Goal: Information Seeking & Learning: Learn about a topic

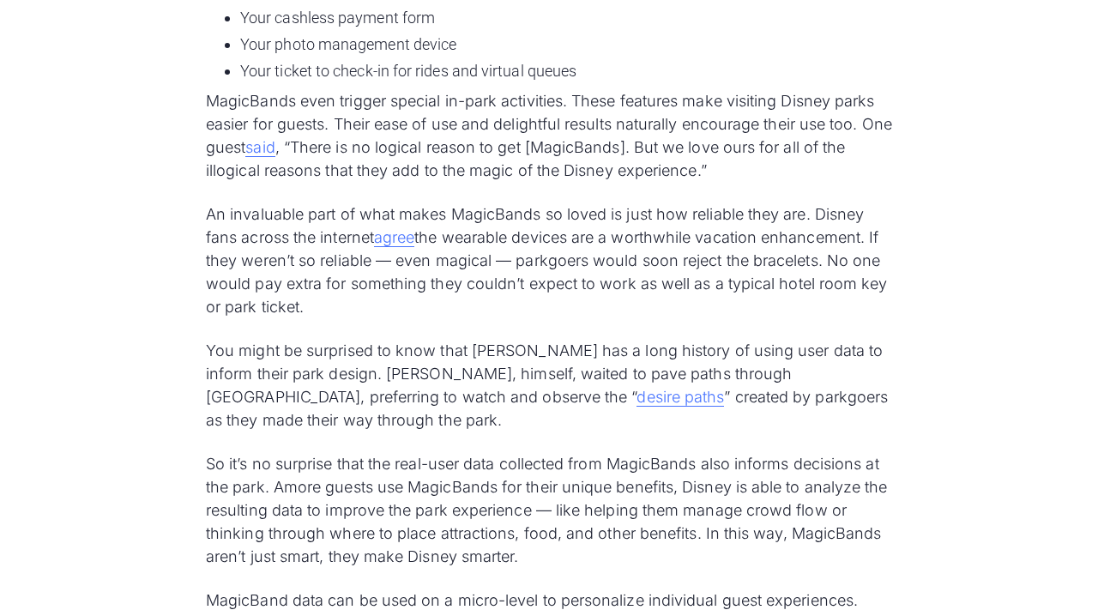
scroll to position [2169, 0]
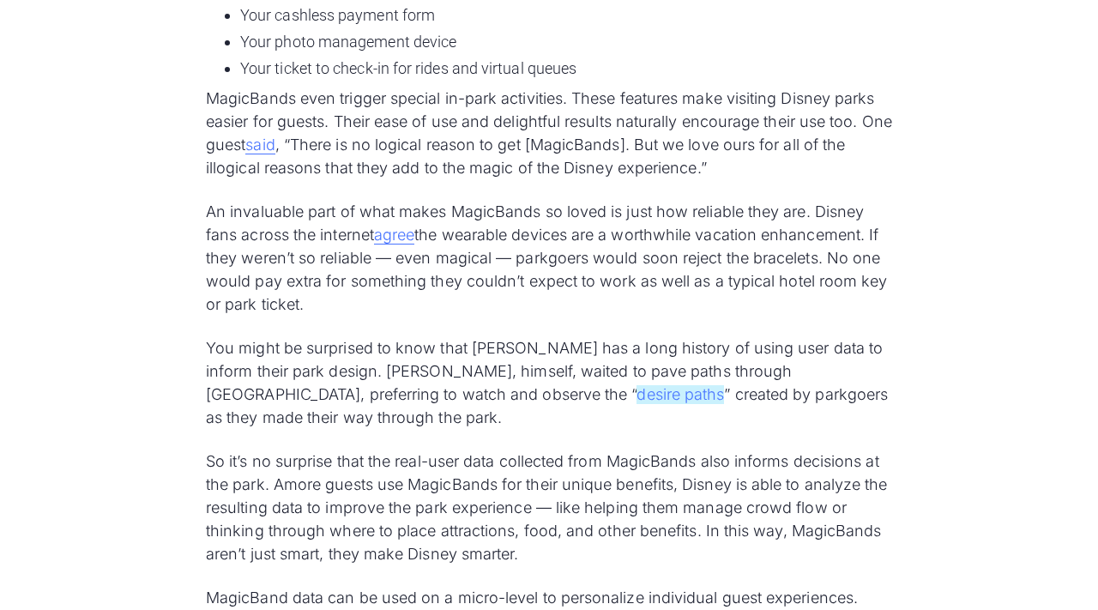
click at [637, 396] on link "desire paths" at bounding box center [681, 394] width 88 height 19
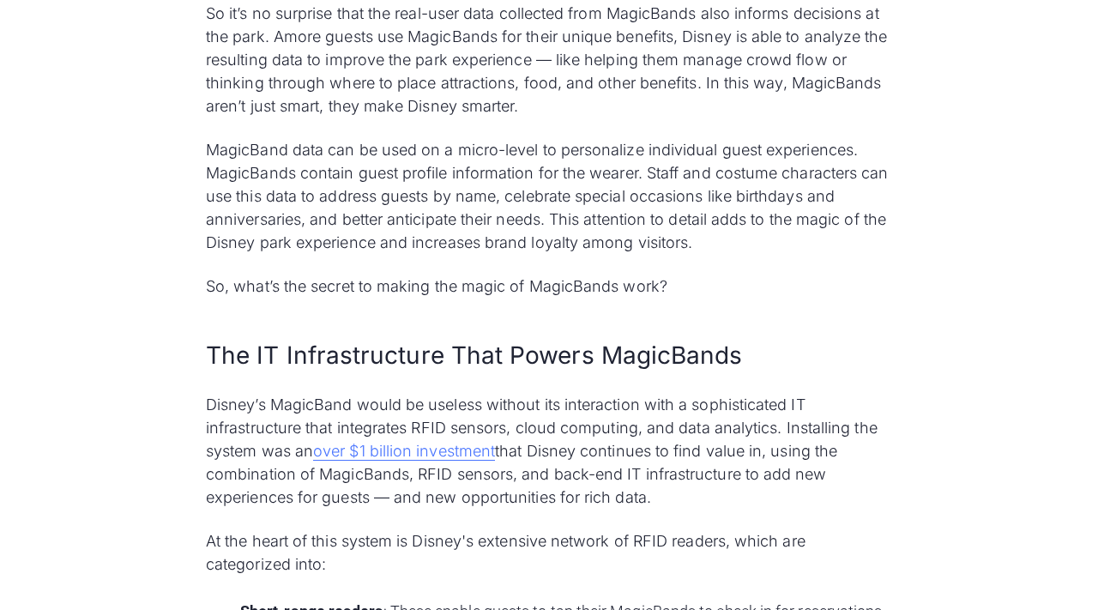
scroll to position [2621, 0]
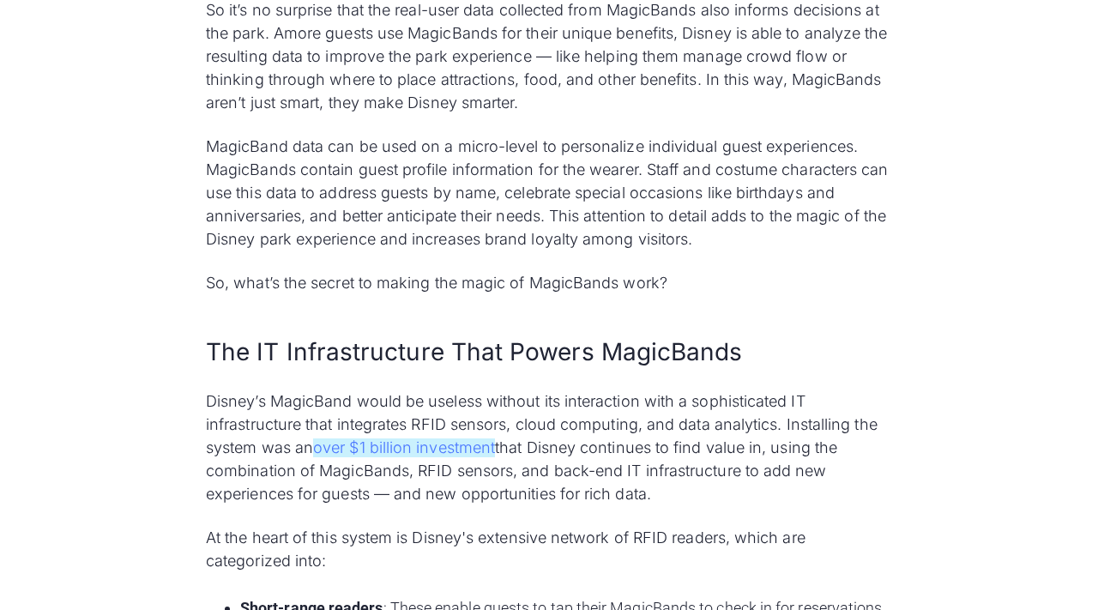
click at [446, 449] on link "over $1 billion investment" at bounding box center [404, 448] width 182 height 19
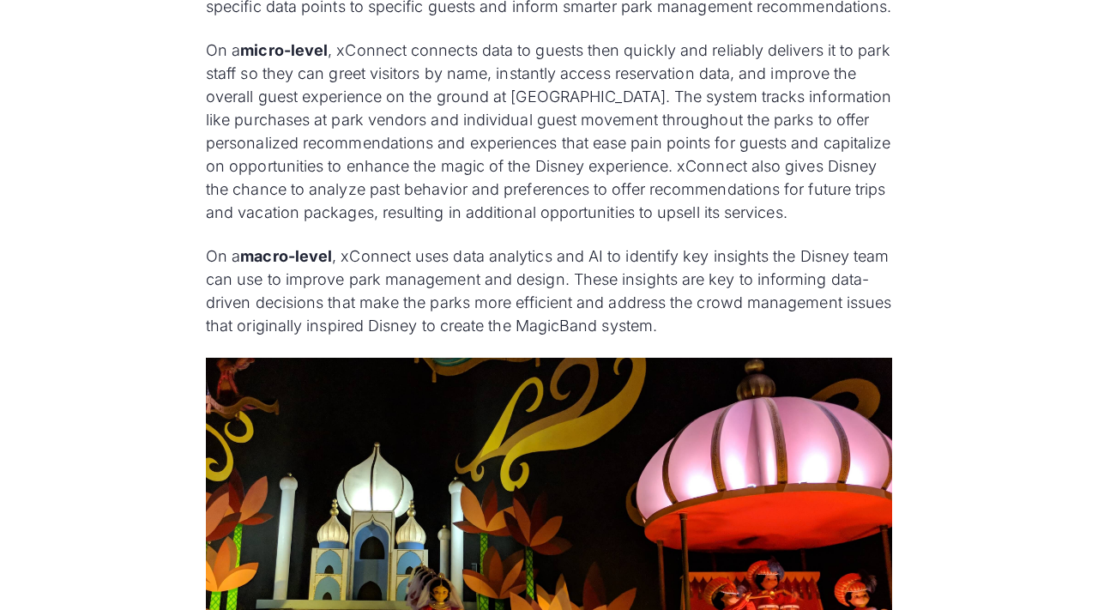
scroll to position [4355, 0]
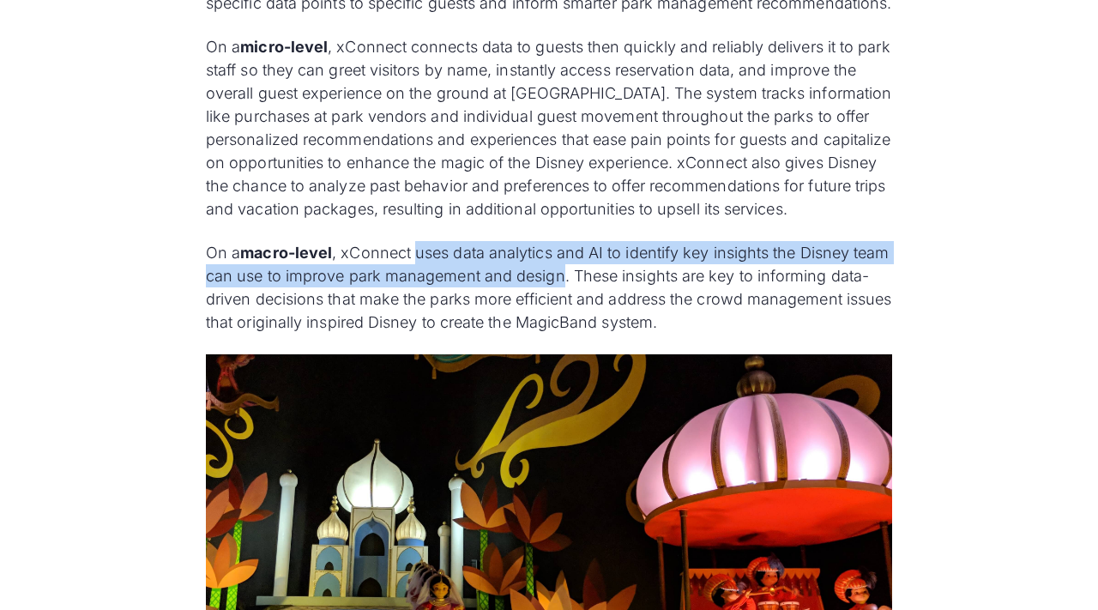
drag, startPoint x: 420, startPoint y: 299, endPoint x: 605, endPoint y: 323, distance: 186.8
click at [605, 323] on p "On a macro-level , xConnect uses data analytics and AI to identify key insights…" at bounding box center [549, 287] width 687 height 93
copy p "uses data analytics and AI to identify key insights the Disney team can use to …"
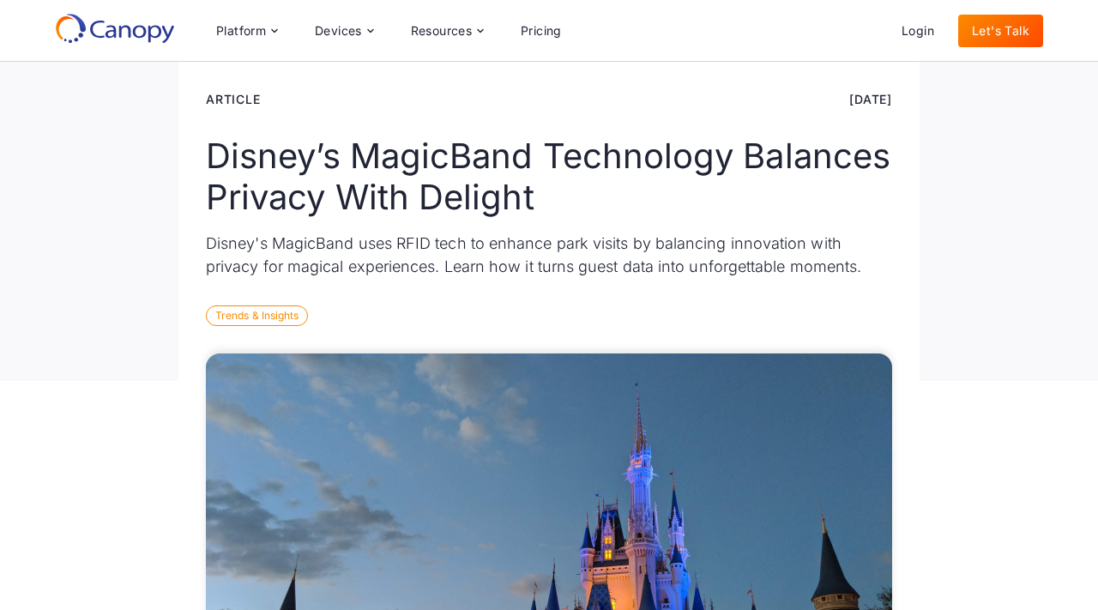
scroll to position [14, 0]
